Goal: Information Seeking & Learning: Learn about a topic

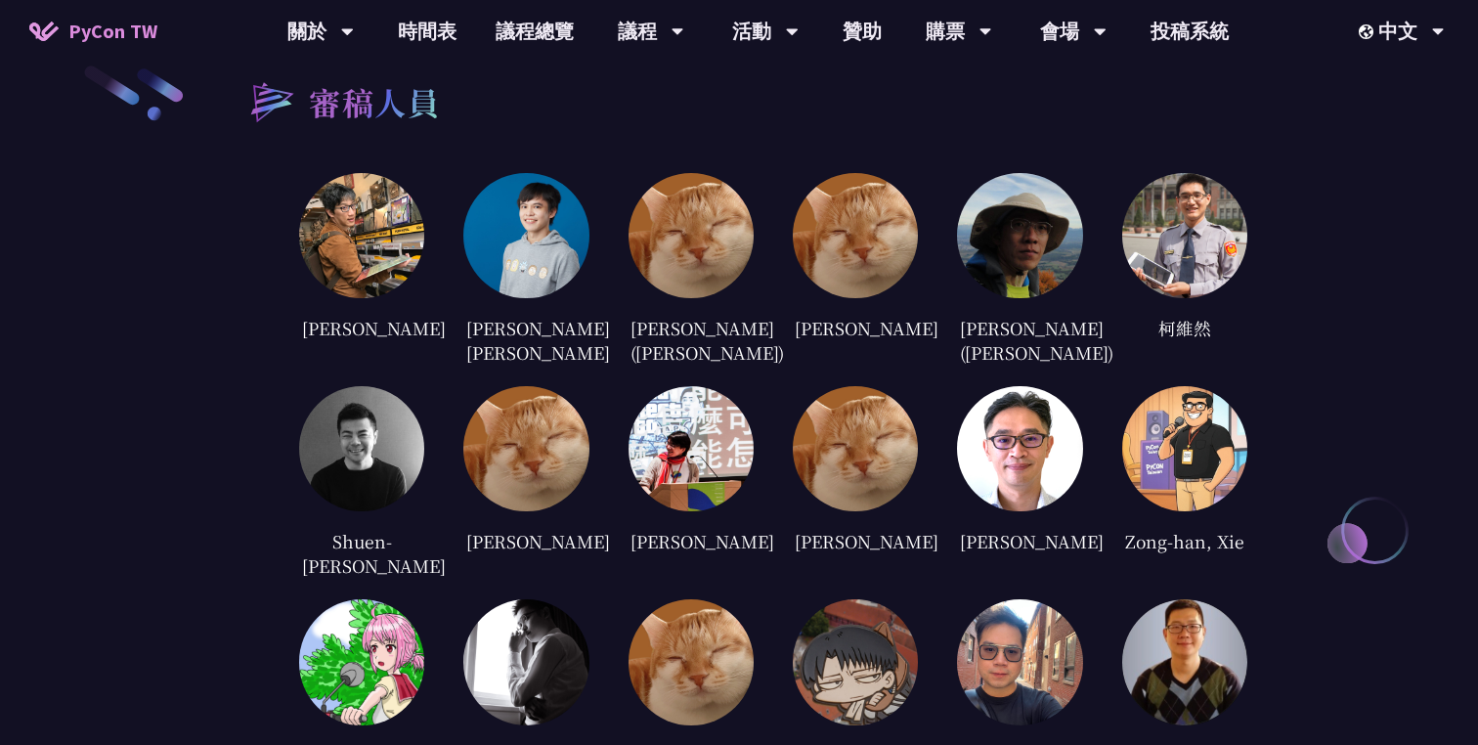
scroll to position [3556, 0]
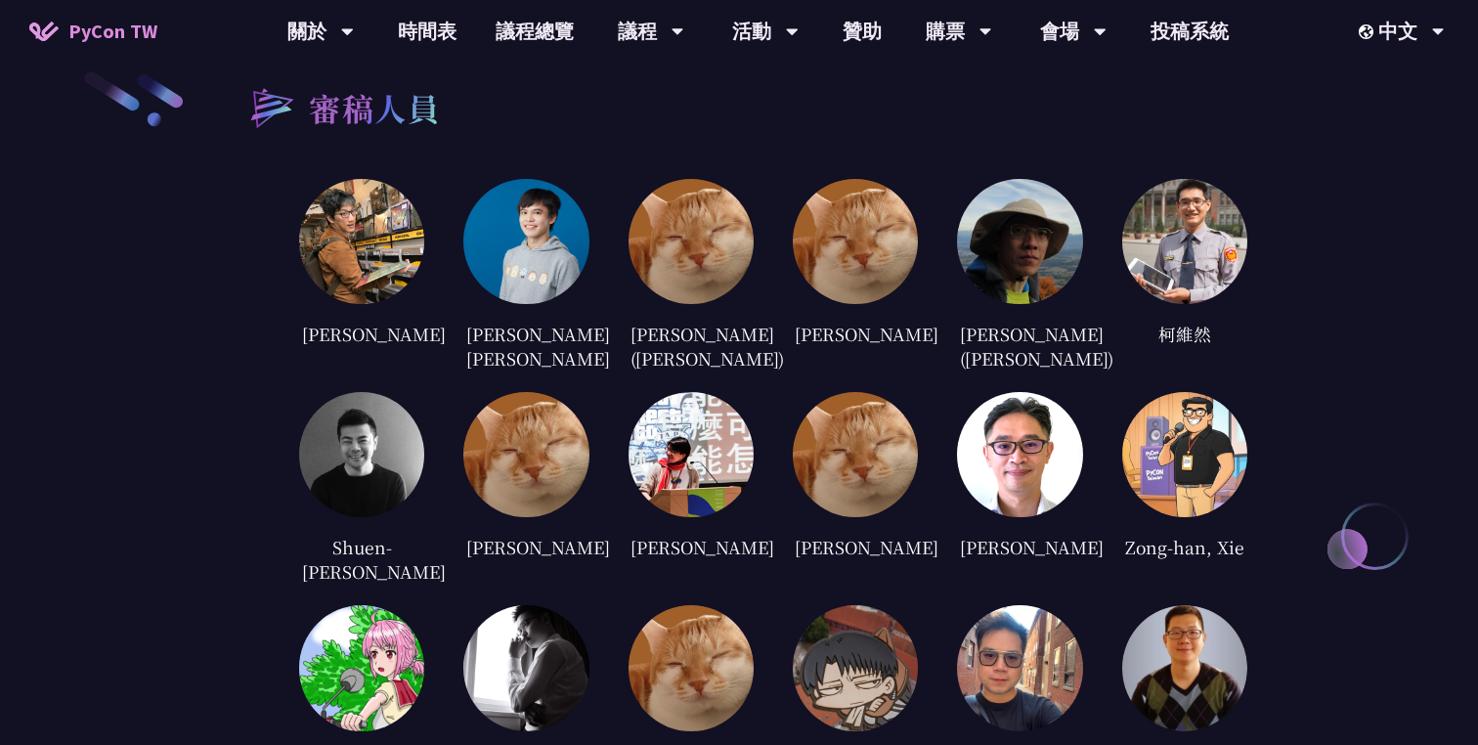
click at [1330, 271] on div "審稿人員 [PERSON_NAME] [PERSON_NAME] [PERSON_NAME] [PERSON_NAME] ([PERSON_NAME]) [P…" at bounding box center [739, 685] width 1478 height 1426
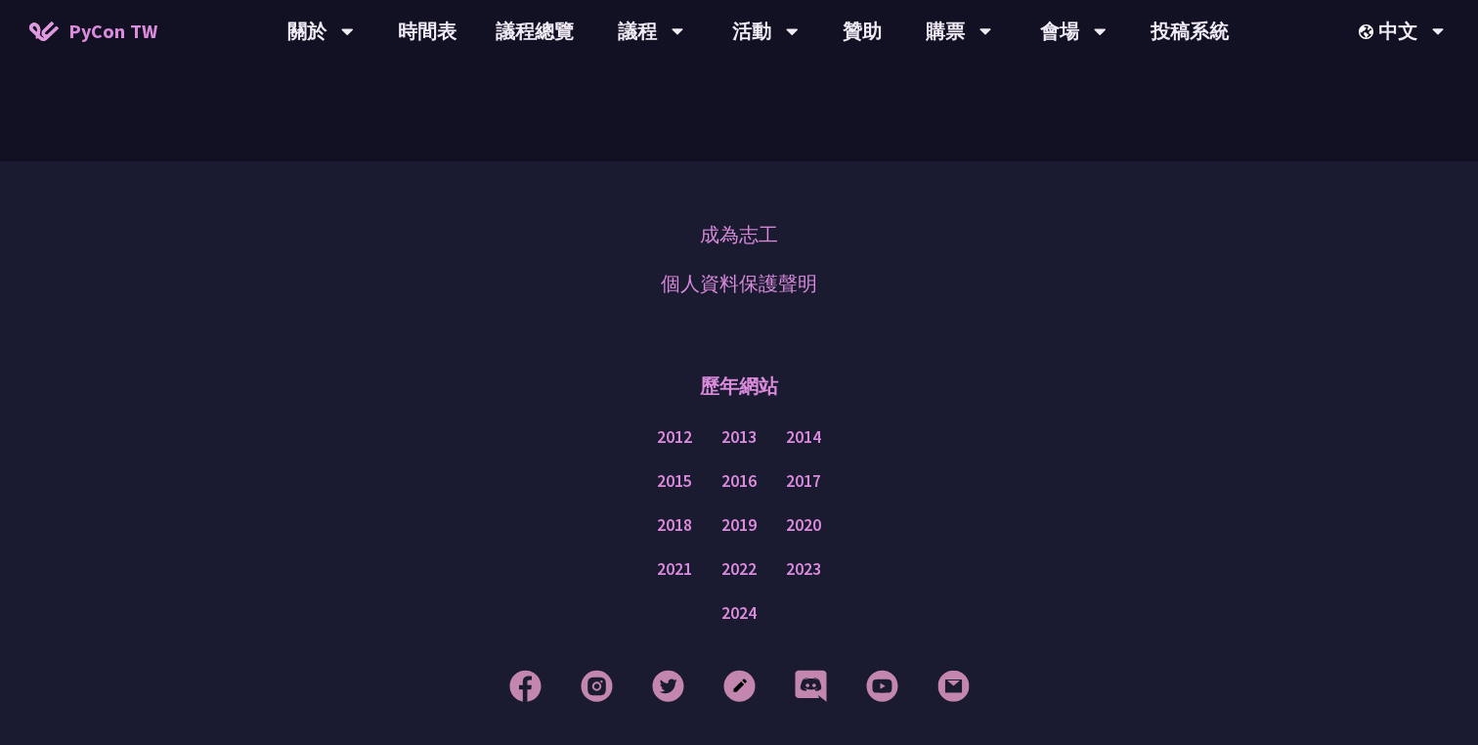
scroll to position [4794, 0]
click at [742, 599] on link "2024" at bounding box center [739, 611] width 35 height 24
click at [805, 423] on link "2014" at bounding box center [803, 435] width 35 height 24
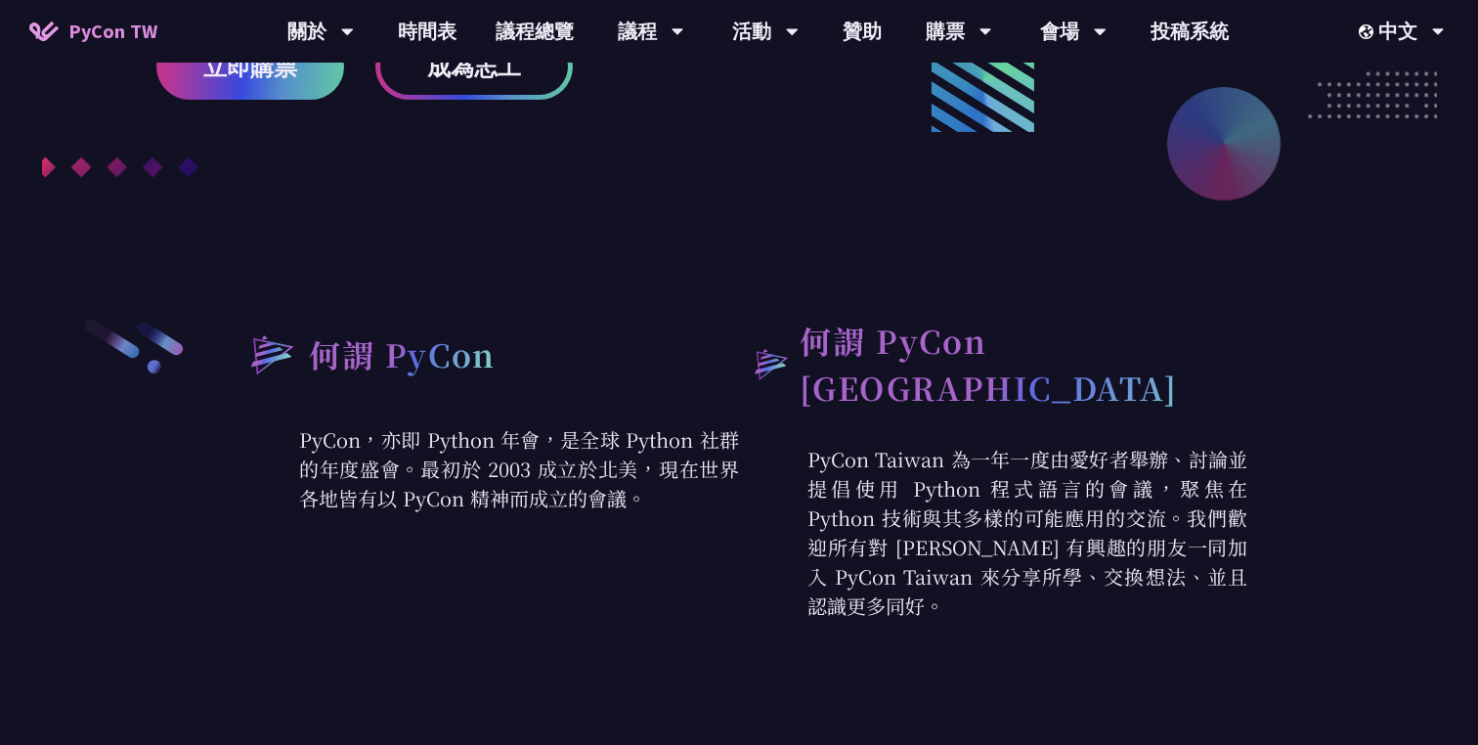
scroll to position [0, 0]
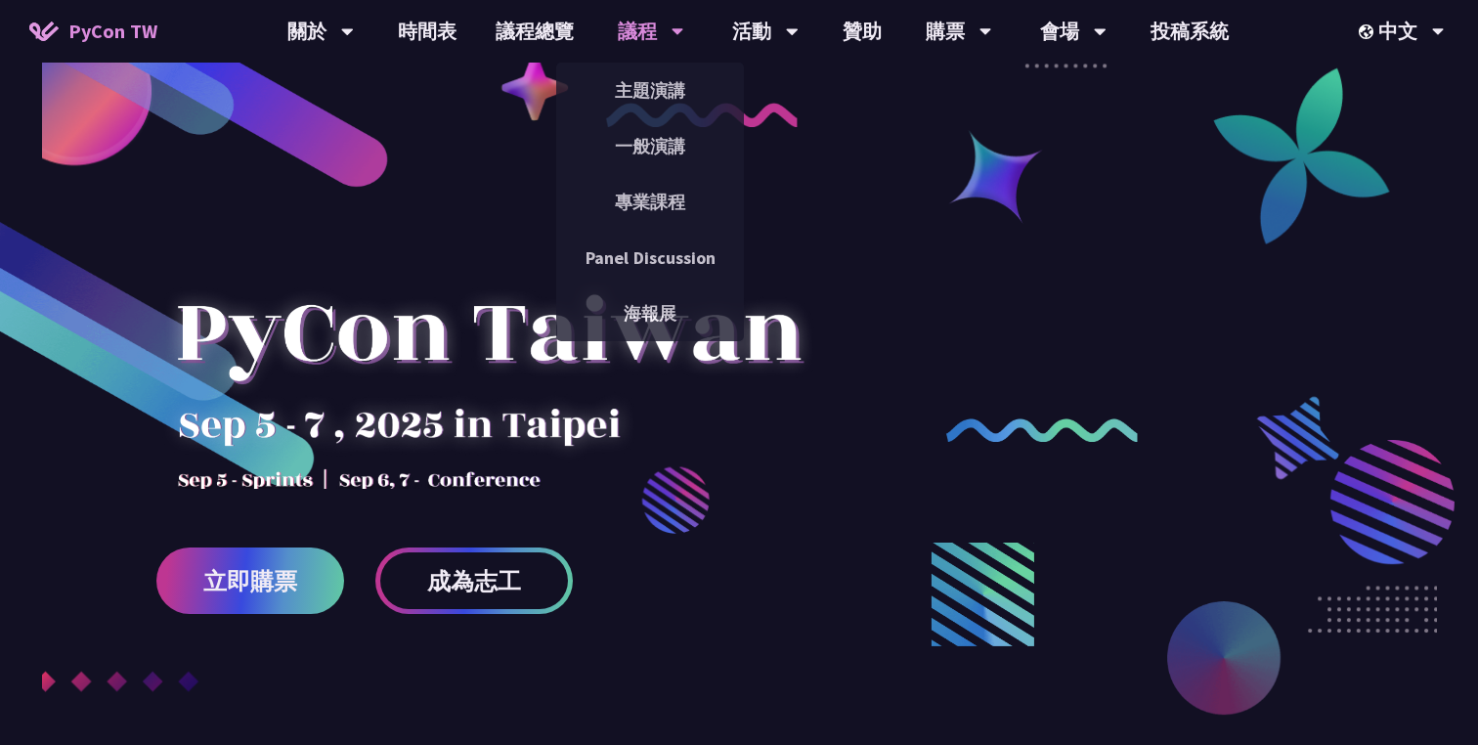
click at [354, 27] on div "議程" at bounding box center [320, 31] width 66 height 63
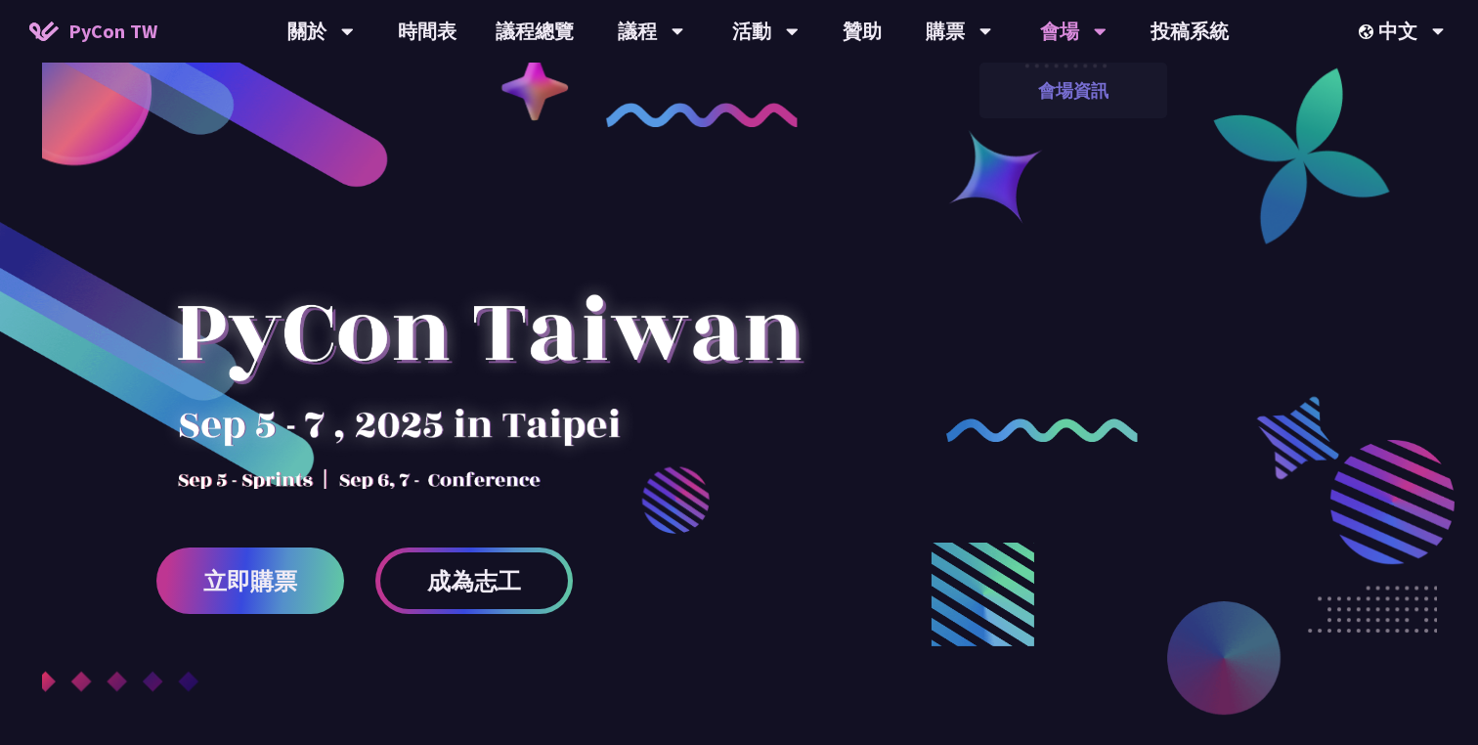
click at [1082, 97] on link "會場資訊" at bounding box center [1074, 90] width 188 height 46
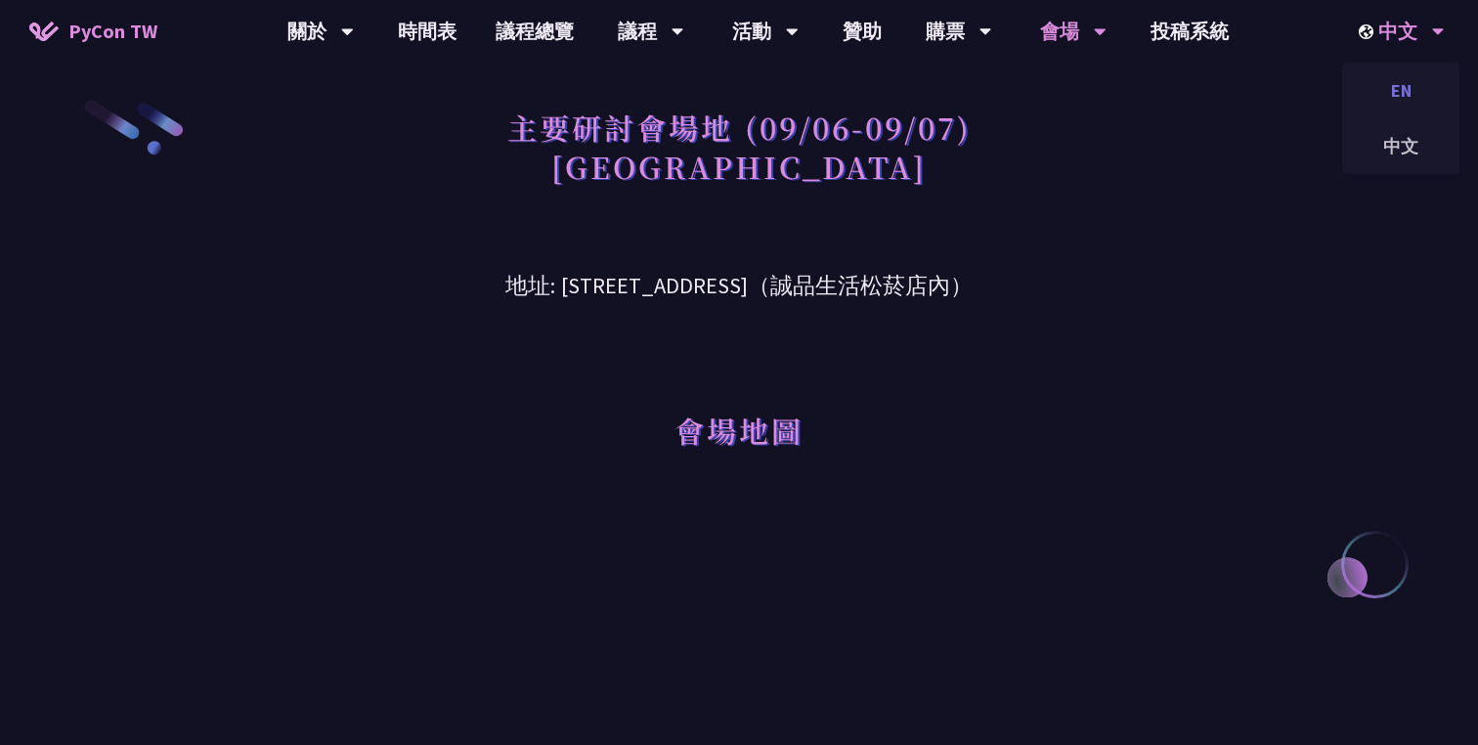
click at [1396, 80] on div "EN" at bounding box center [1400, 90] width 117 height 46
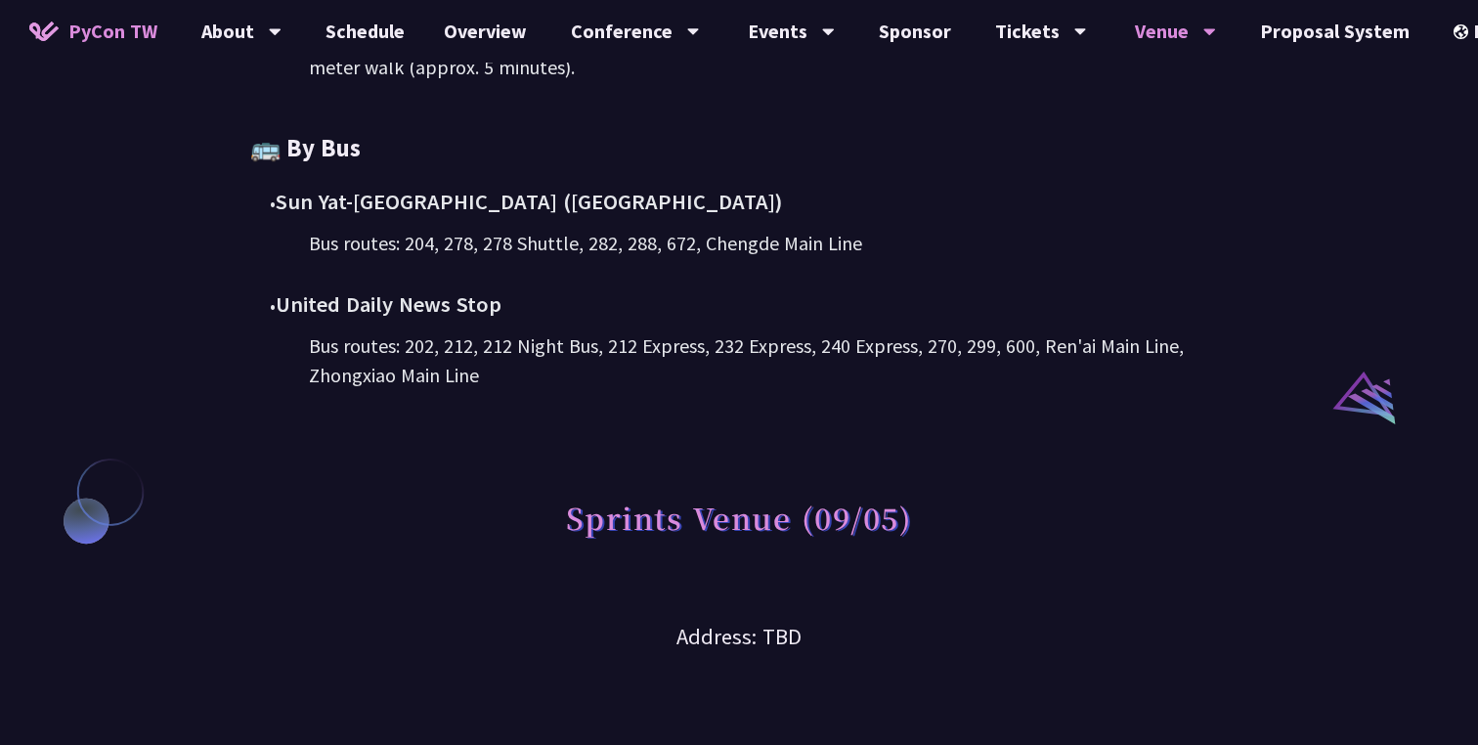
scroll to position [2015, 0]
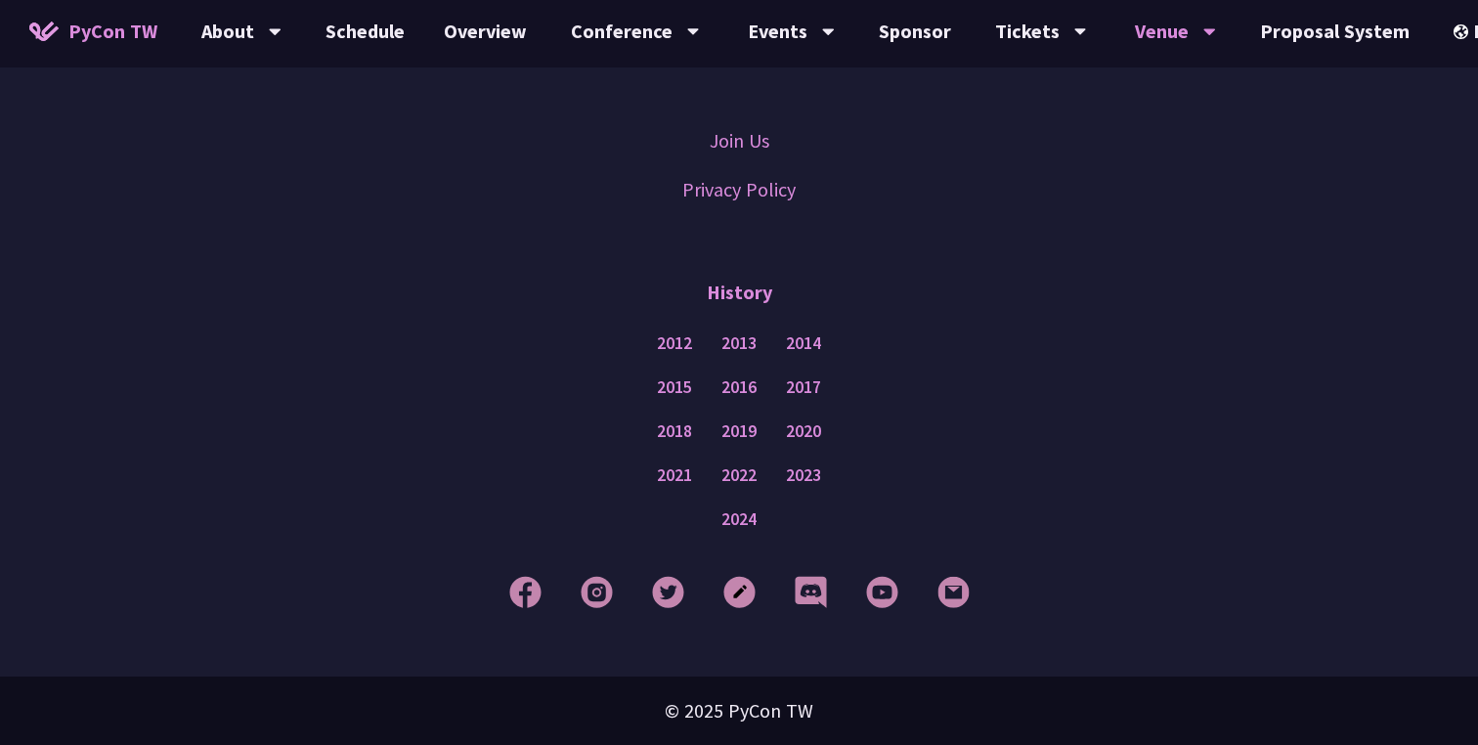
click at [757, 710] on div "© 2025 PyCon TW" at bounding box center [739, 711] width 1478 height 68
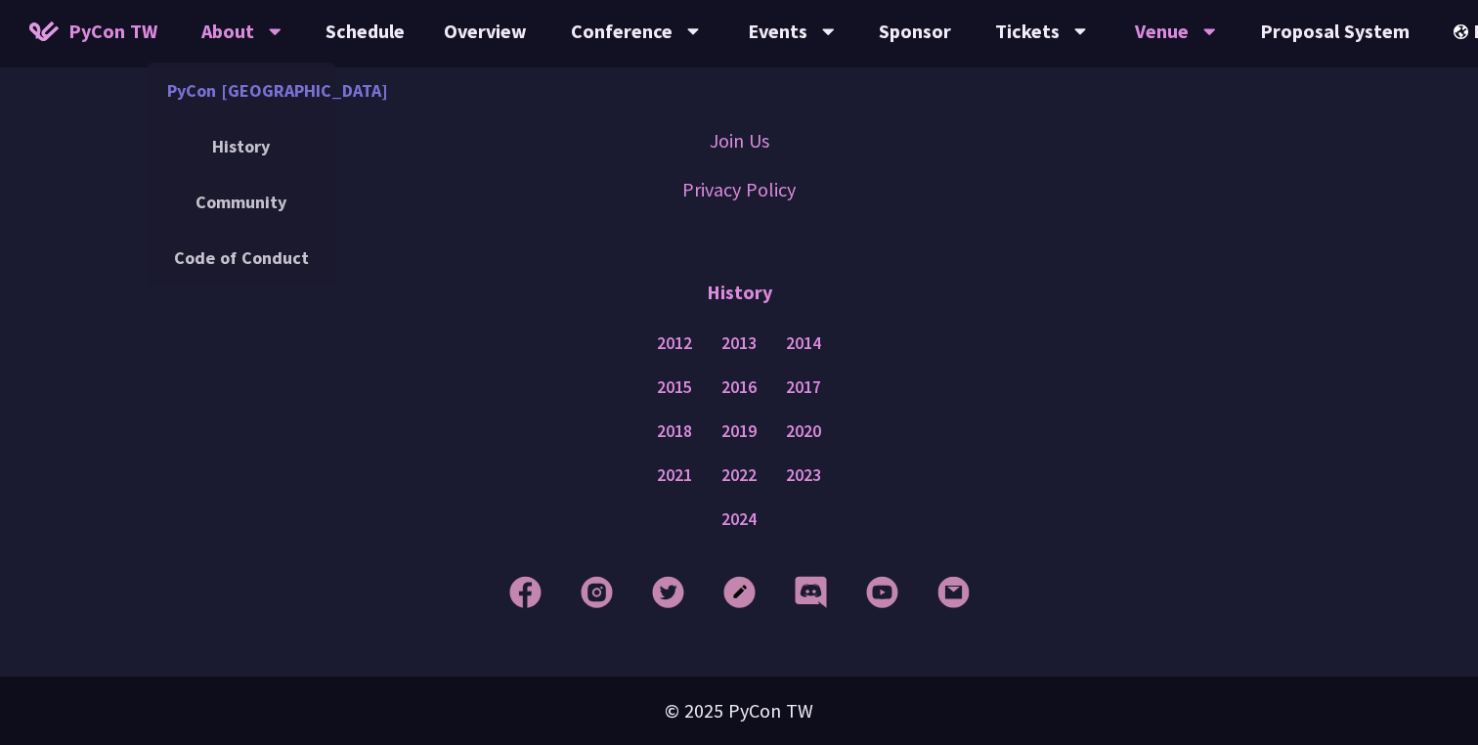
click at [253, 103] on link "PyCon [GEOGRAPHIC_DATA]" at bounding box center [242, 90] width 188 height 46
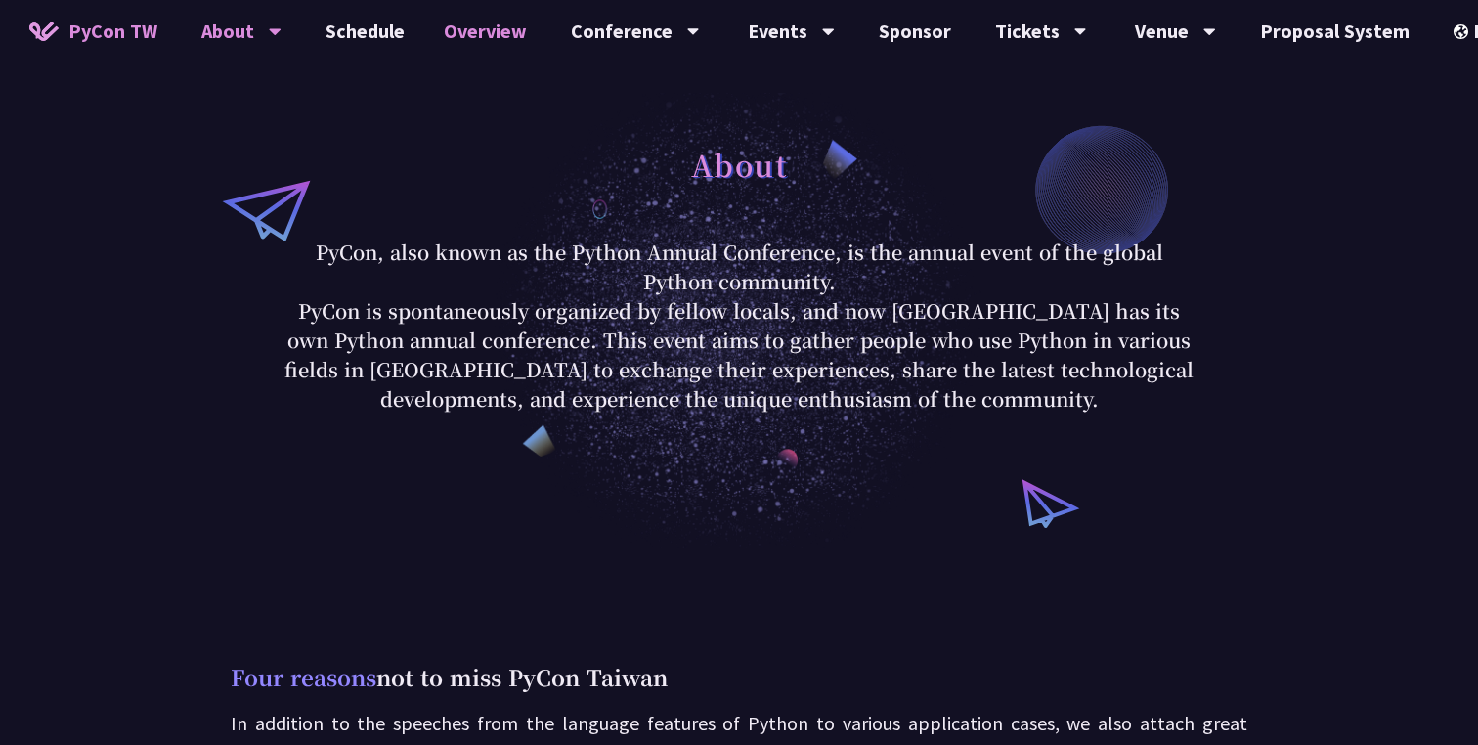
click at [536, 38] on link "Overview" at bounding box center [485, 31] width 122 height 63
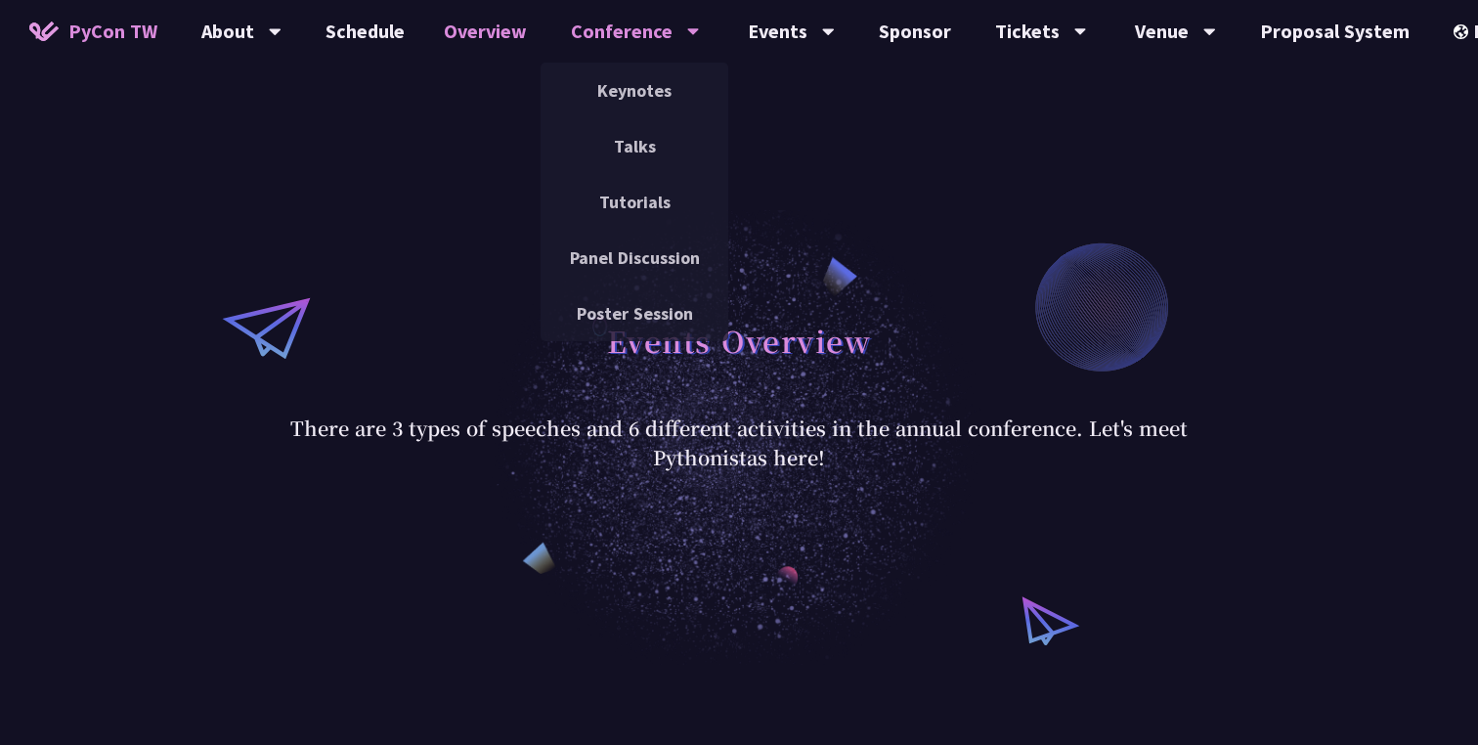
click at [622, 66] on div "Keynotes" at bounding box center [635, 91] width 188 height 56
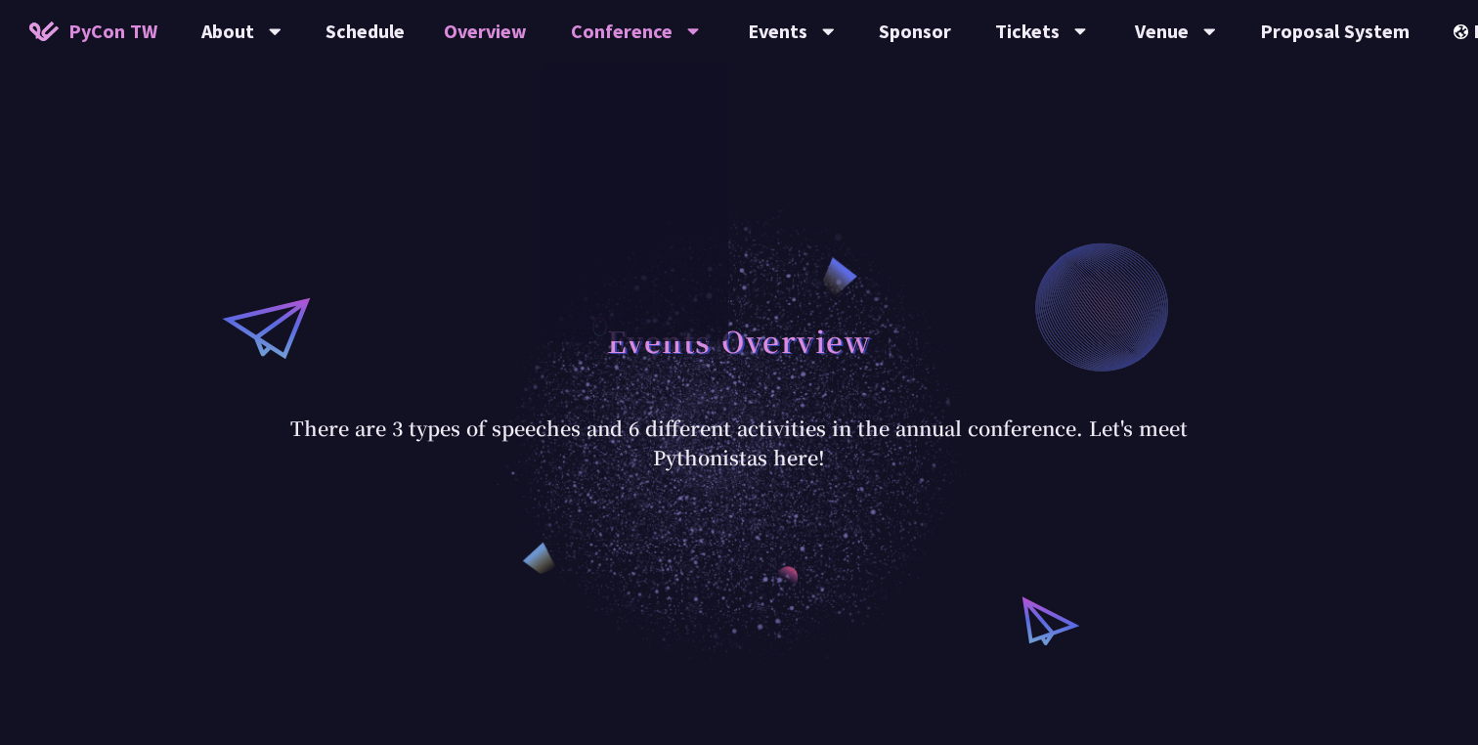
click at [622, 92] on link "Keynotes" at bounding box center [635, 90] width 188 height 46
